Goal: Information Seeking & Learning: Learn about a topic

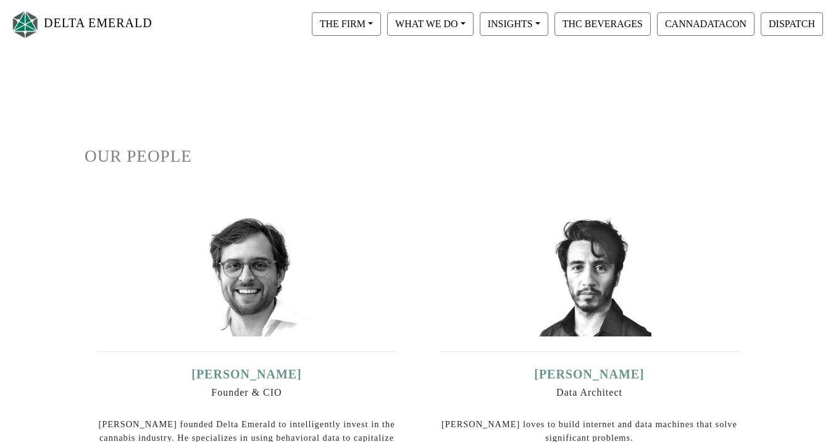
scroll to position [35, 0]
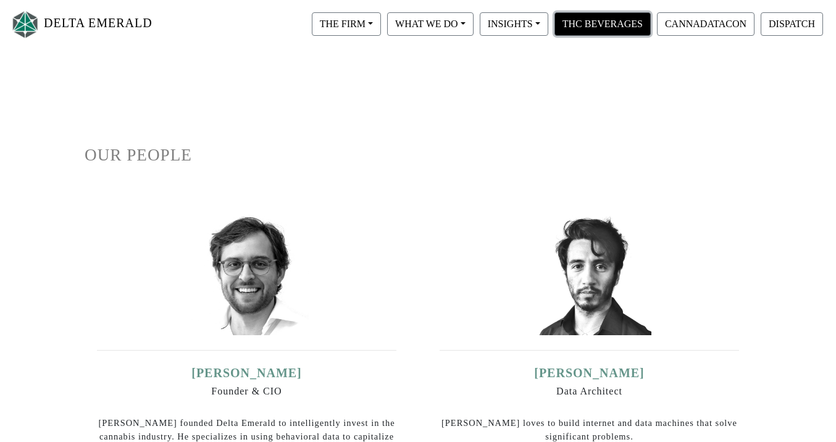
click at [579, 35] on button "THC BEVERAGES" at bounding box center [602, 23] width 96 height 23
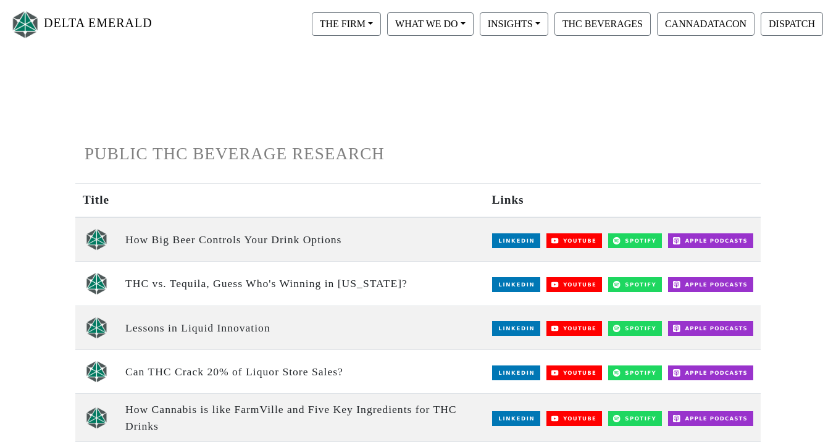
scroll to position [36, 0]
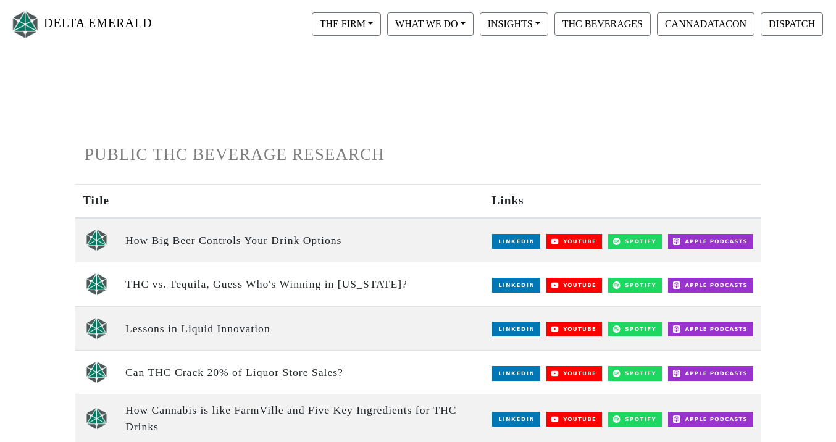
click at [264, 283] on td "THC vs. Tequila, Guess Who's Winning in Texas?" at bounding box center [301, 284] width 367 height 44
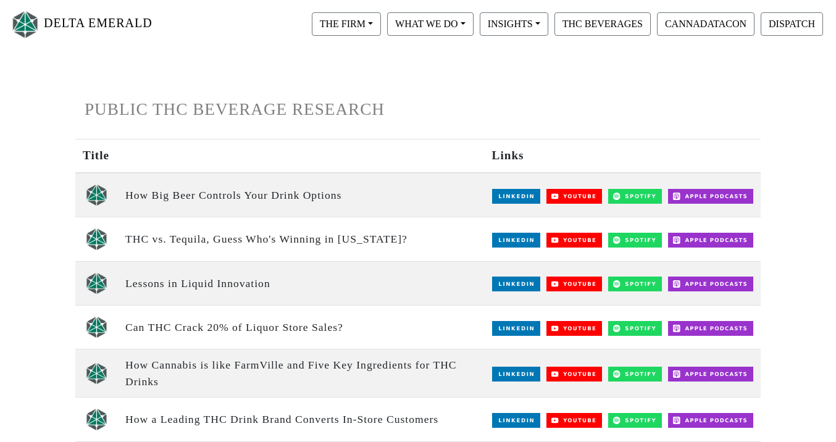
scroll to position [87, 0]
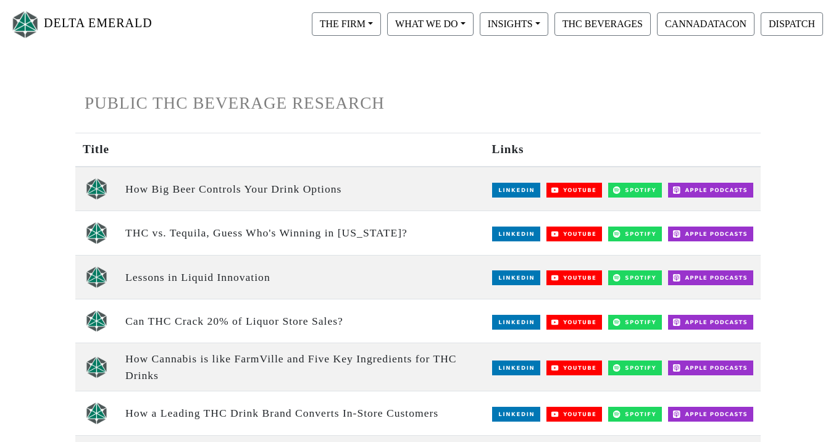
click at [508, 321] on img at bounding box center [516, 322] width 48 height 15
click at [510, 234] on img at bounding box center [516, 233] width 48 height 15
